Goal: Task Accomplishment & Management: Use online tool/utility

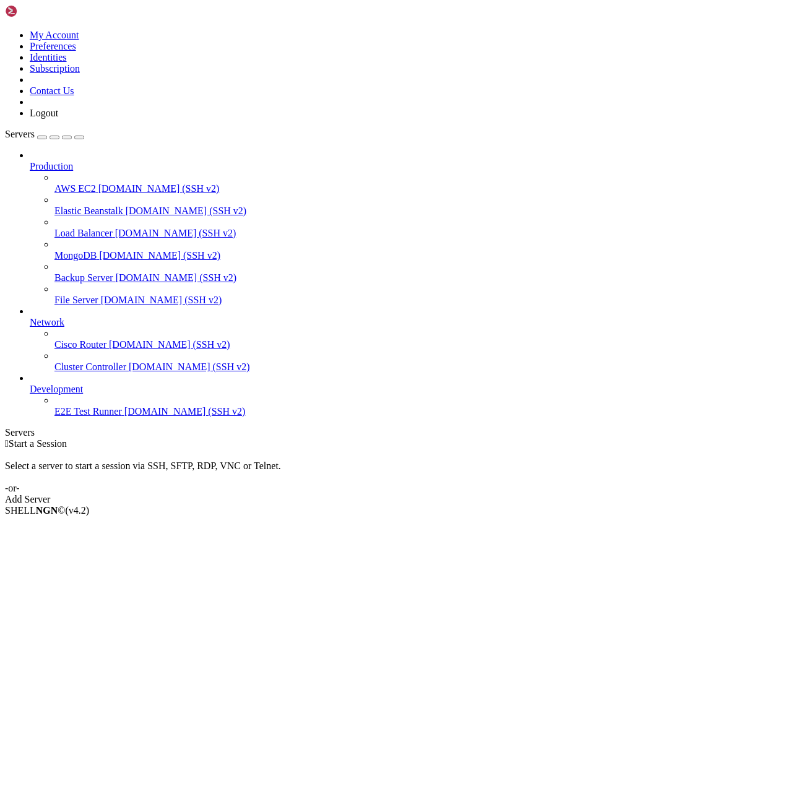
click at [58, 118] on link "Logout" at bounding box center [44, 113] width 28 height 11
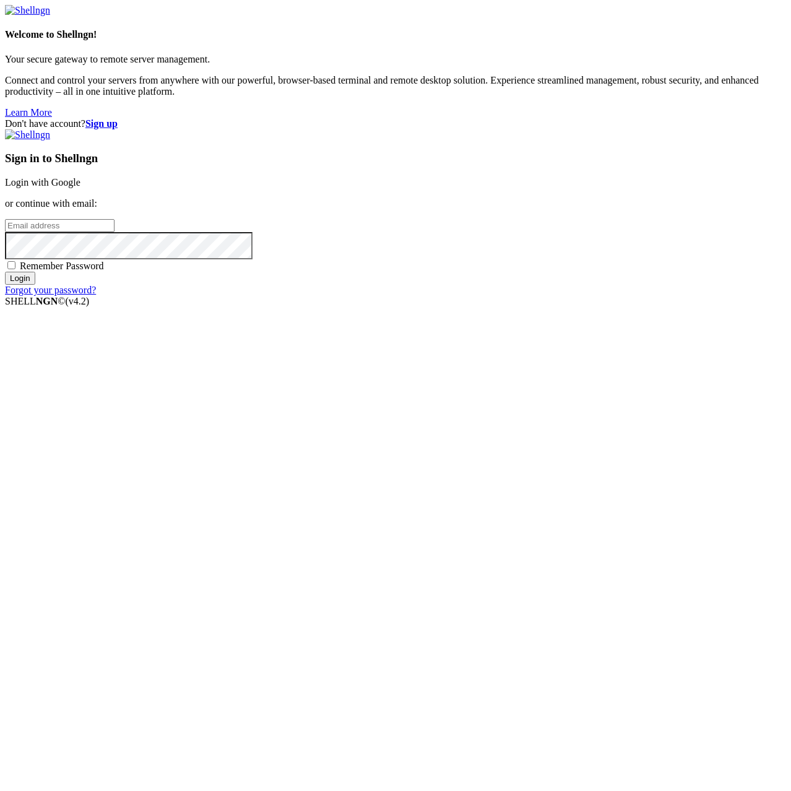
type input "[EMAIL_ADDRESS][DOMAIN_NAME]"
click at [118, 118] on strong "Sign up" at bounding box center [101, 123] width 32 height 11
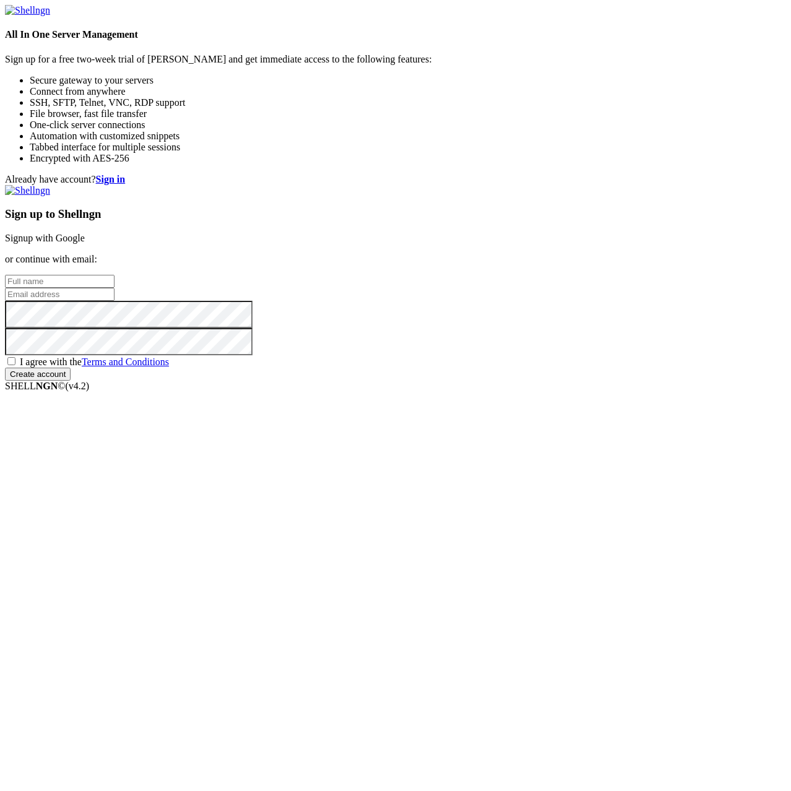
type input "[EMAIL_ADDRESS][DOMAIN_NAME]"
click at [114, 288] on input "text" at bounding box center [59, 281] width 109 height 13
paste input "[EMAIL_ADDRESS][DOMAIN_NAME]"
type input "[EMAIL_ADDRESS][DOMAIN_NAME]"
click at [114, 301] on input "[EMAIL_ADDRESS][DOMAIN_NAME]" at bounding box center [59, 294] width 109 height 13
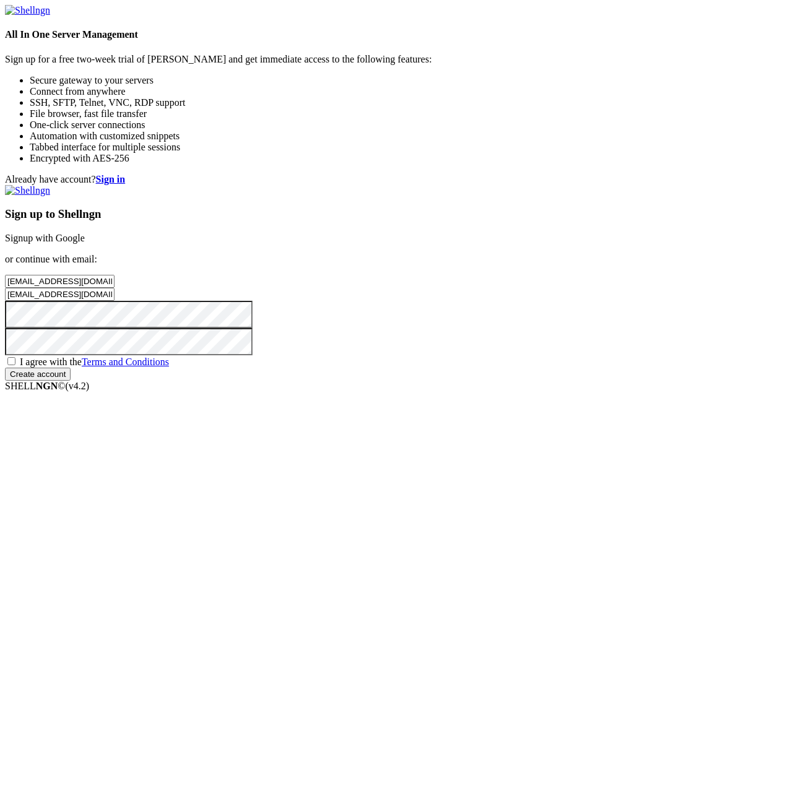
paste input "beruha22@gimp"
type input "[EMAIL_ADDRESS][DOMAIN_NAME]"
click at [114, 288] on input "[EMAIL_ADDRESS][DOMAIN_NAME]" at bounding box center [59, 281] width 109 height 13
click at [169, 367] on span "I agree with the Terms and Conditions" at bounding box center [94, 361] width 149 height 11
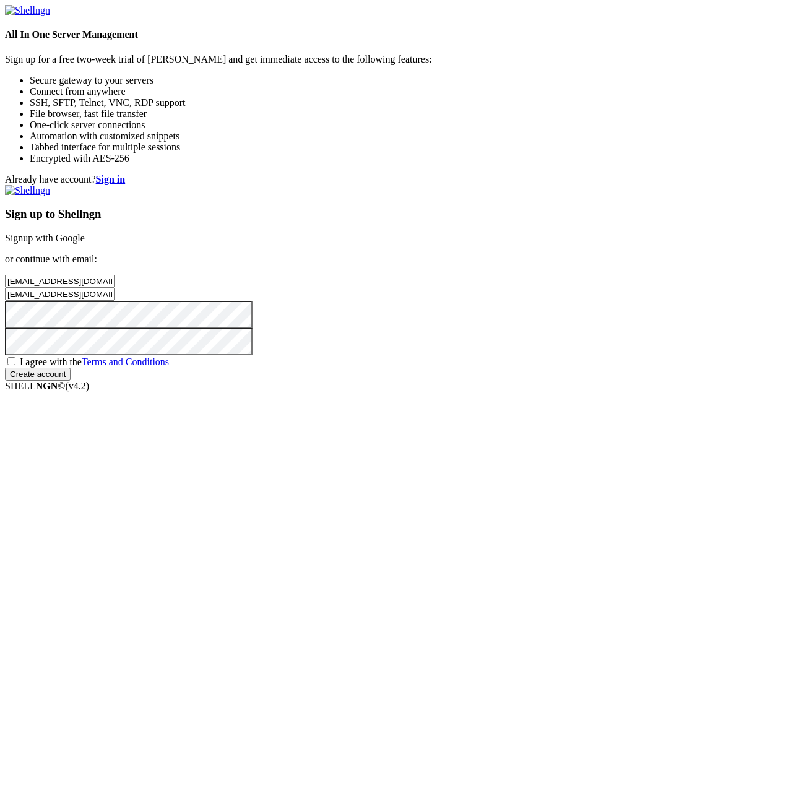
click at [15, 365] on input "I agree with the Terms and Conditions" at bounding box center [11, 361] width 8 height 8
checkbox input "true"
click at [71, 380] on input "Create account" at bounding box center [38, 373] width 66 height 13
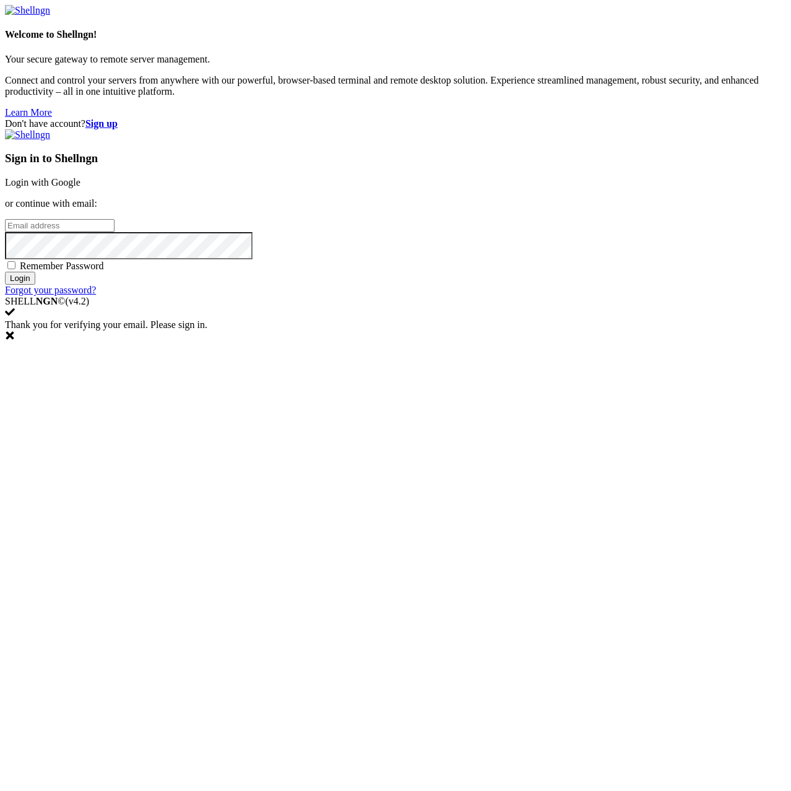
type input "[EMAIL_ADDRESS][DOMAIN_NAME]"
click at [104, 271] on span "Remember Password" at bounding box center [62, 265] width 84 height 11
click at [15, 269] on input "Remember Password" at bounding box center [11, 265] width 8 height 8
checkbox input "true"
click at [35, 285] on input "Login" at bounding box center [20, 278] width 30 height 13
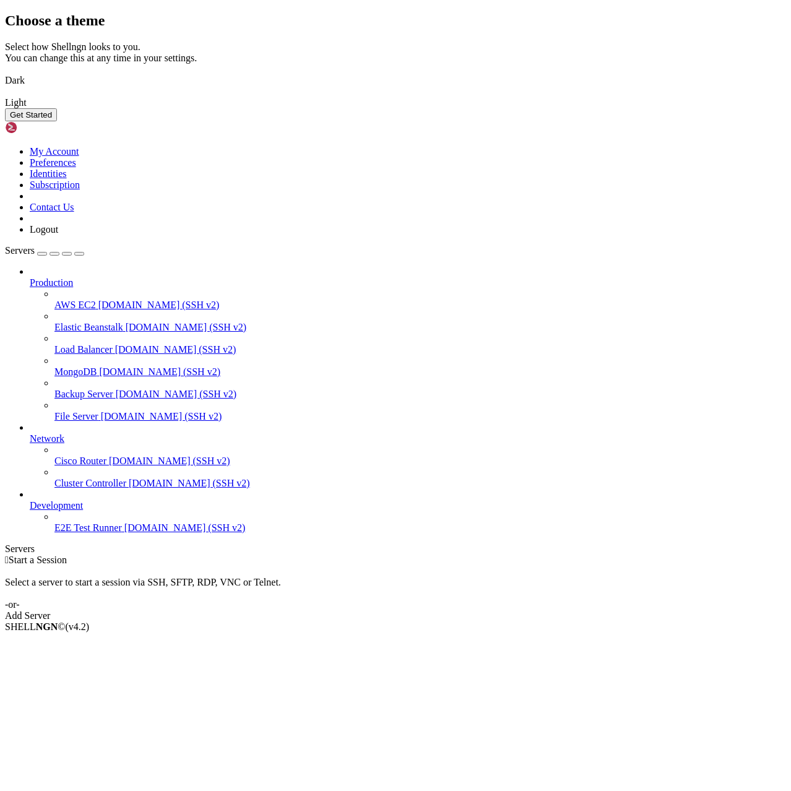
click at [5, 72] on img at bounding box center [5, 72] width 0 height 0
click at [57, 121] on button "Get Started" at bounding box center [31, 114] width 52 height 13
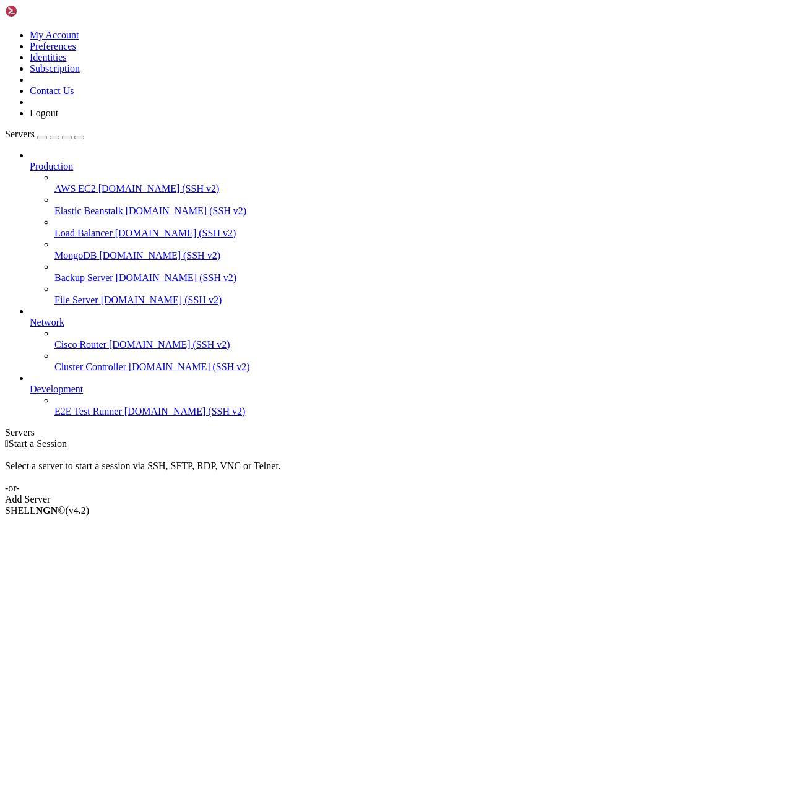
click at [478, 494] on div "Add Server" at bounding box center [395, 499] width 781 height 11
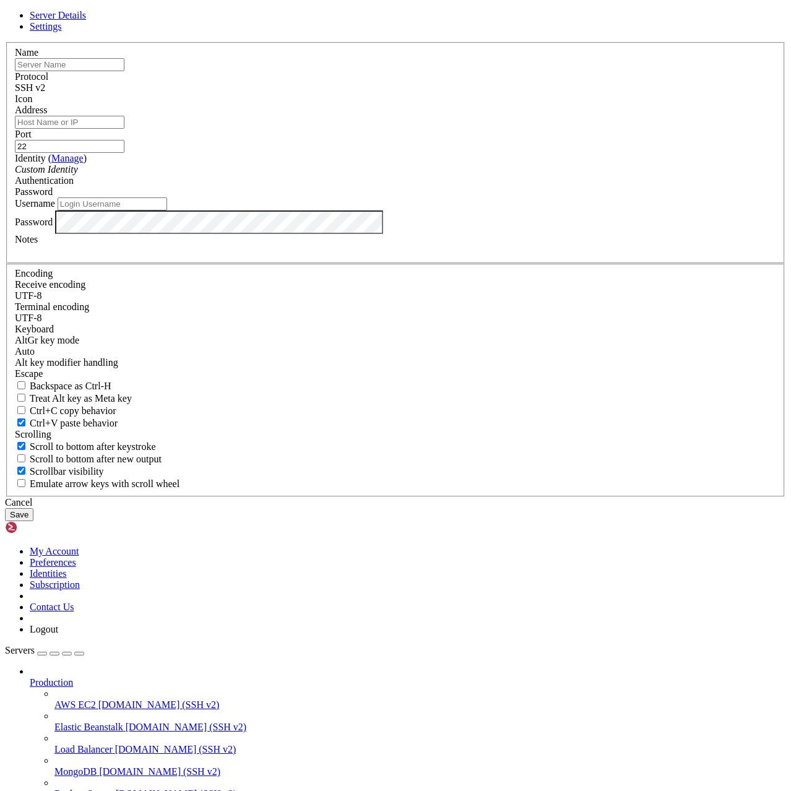
click at [124, 71] on input "text" at bounding box center [69, 64] width 109 height 13
type input "1"
click at [124, 129] on input "Address" at bounding box center [69, 122] width 109 height 13
paste input "[TECHNICAL_ID]"
type input "[TECHNICAL_ID]"
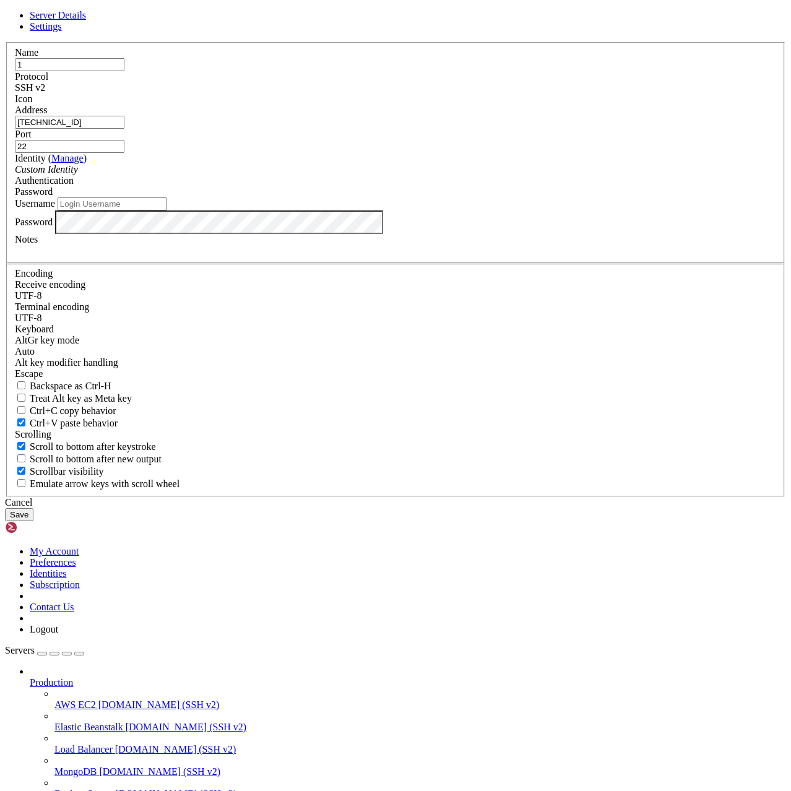
click at [167, 210] on input "Username" at bounding box center [112, 203] width 109 height 13
type input "root"
click at [33, 521] on button "Save" at bounding box center [19, 514] width 28 height 13
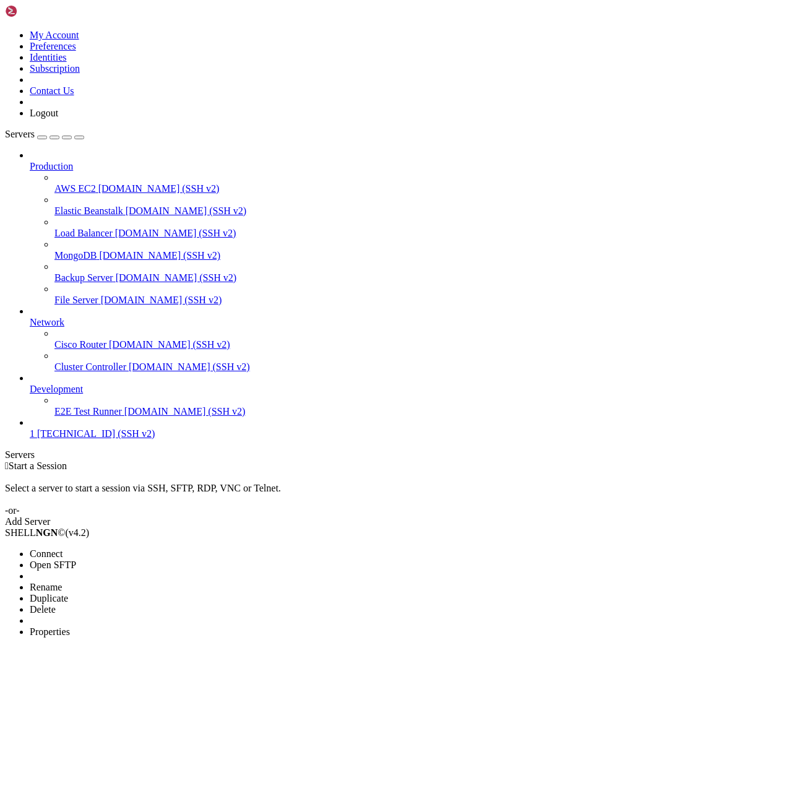
click at [142, 548] on li "Connect" at bounding box center [86, 553] width 113 height 11
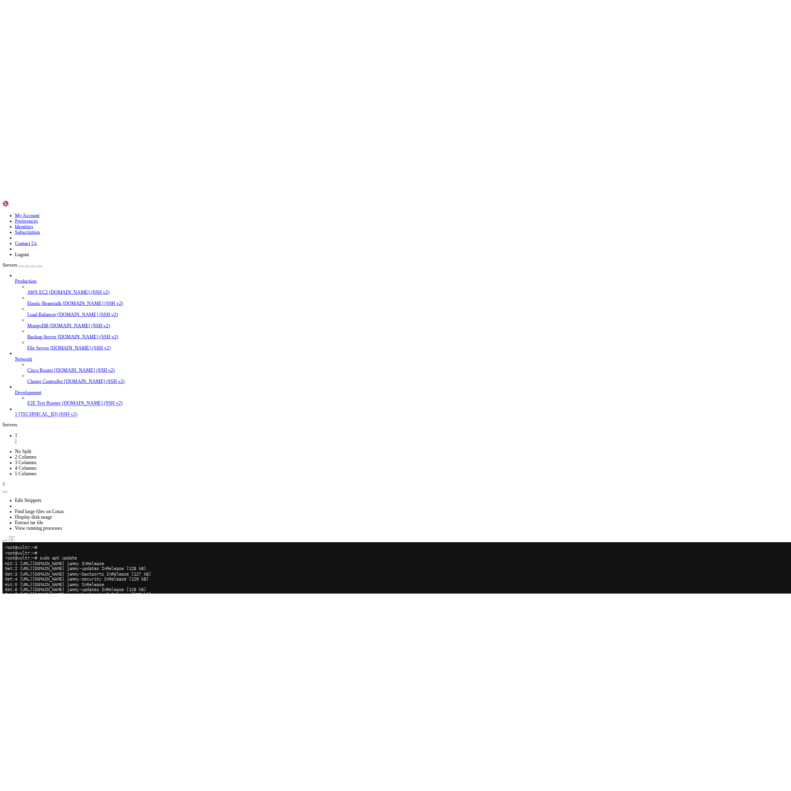
scroll to position [473, 0]
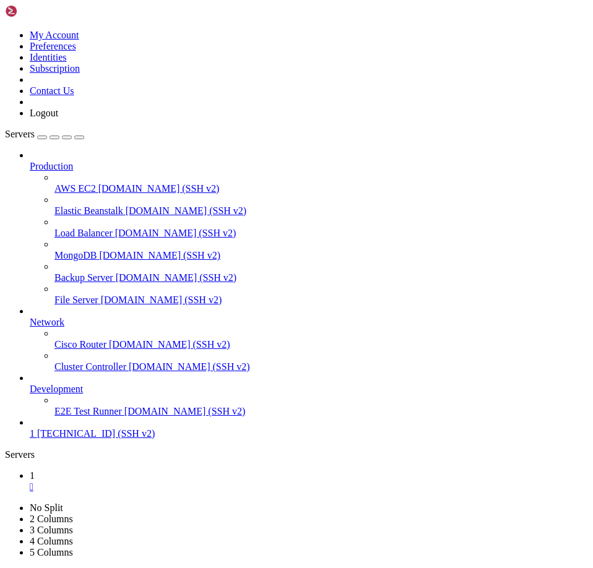
scroll to position [694, 0]
